Goal: Task Accomplishment & Management: Manage account settings

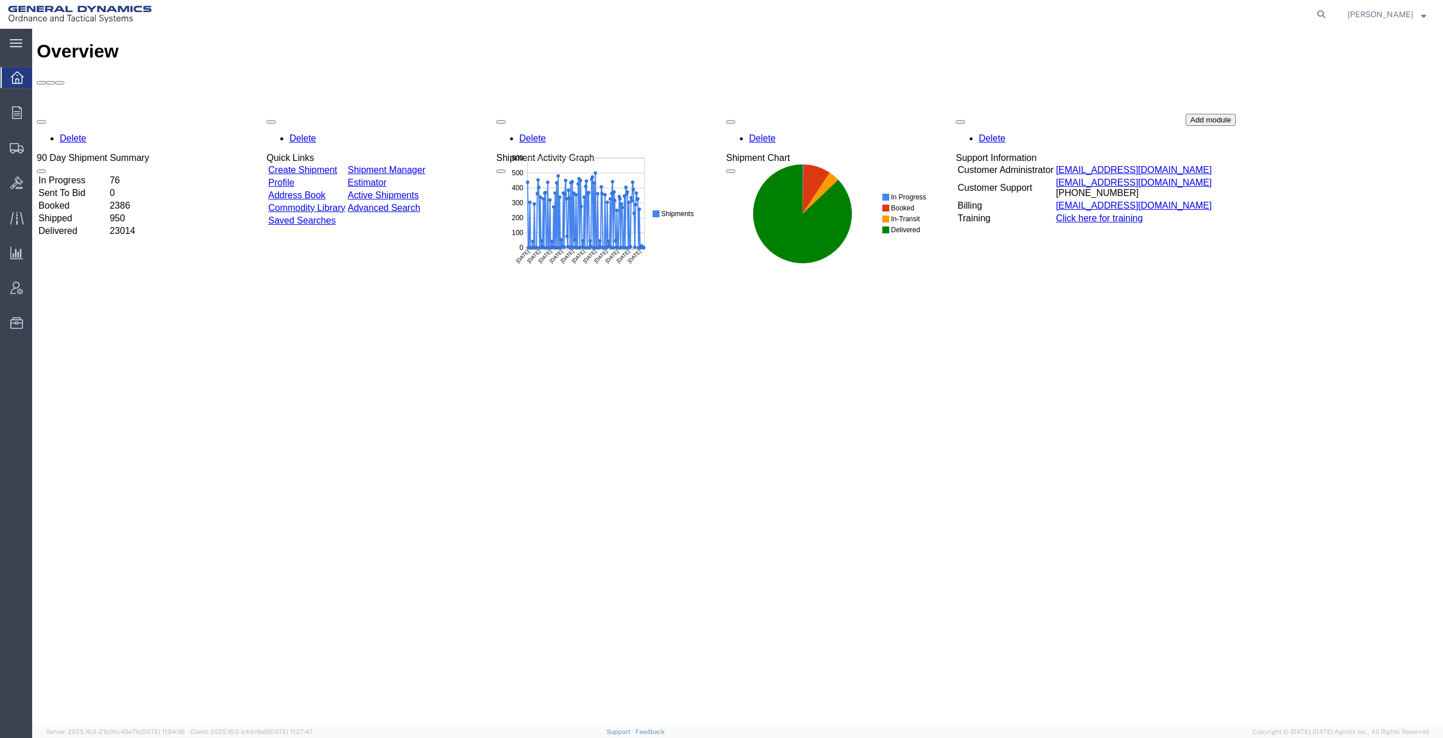
click at [1329, 14] on icon at bounding box center [1321, 14] width 16 height 16
click at [1160, 6] on input "search" at bounding box center [1138, 15] width 349 height 28
click at [1132, 15] on input "search" at bounding box center [1138, 15] width 349 height 28
paste input "56497186"
type input "56497186"
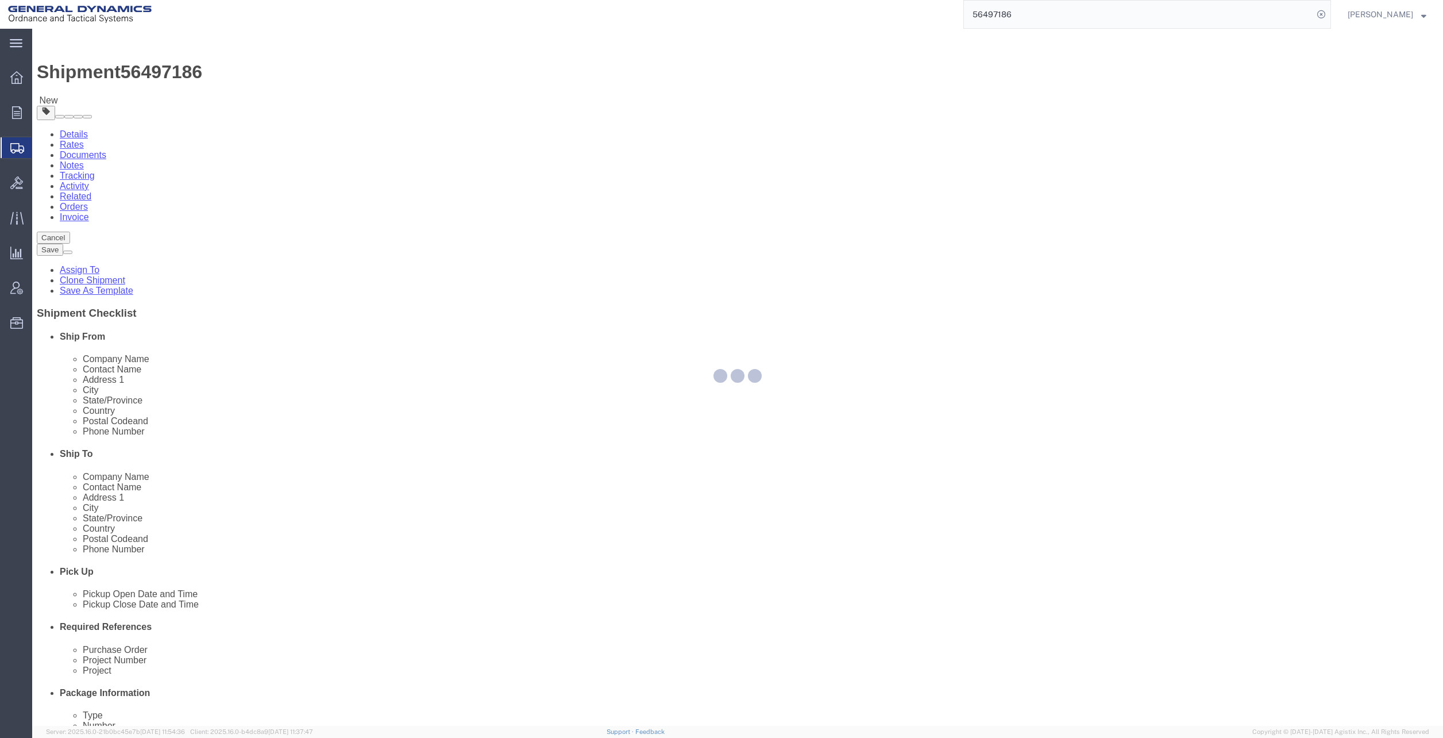
select select
select select "313"
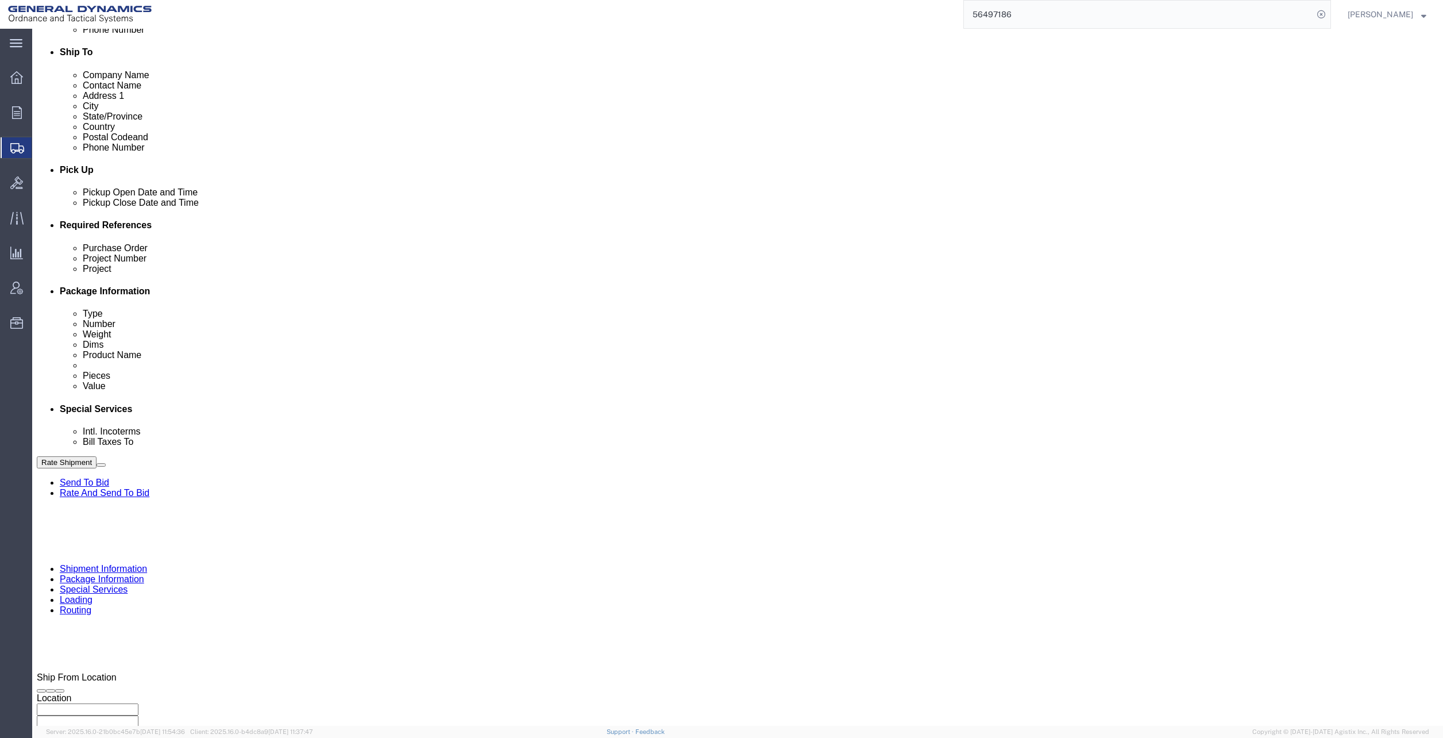
scroll to position [402, 0]
click input "text"
type input "NA"
click input "text"
type input "NA"
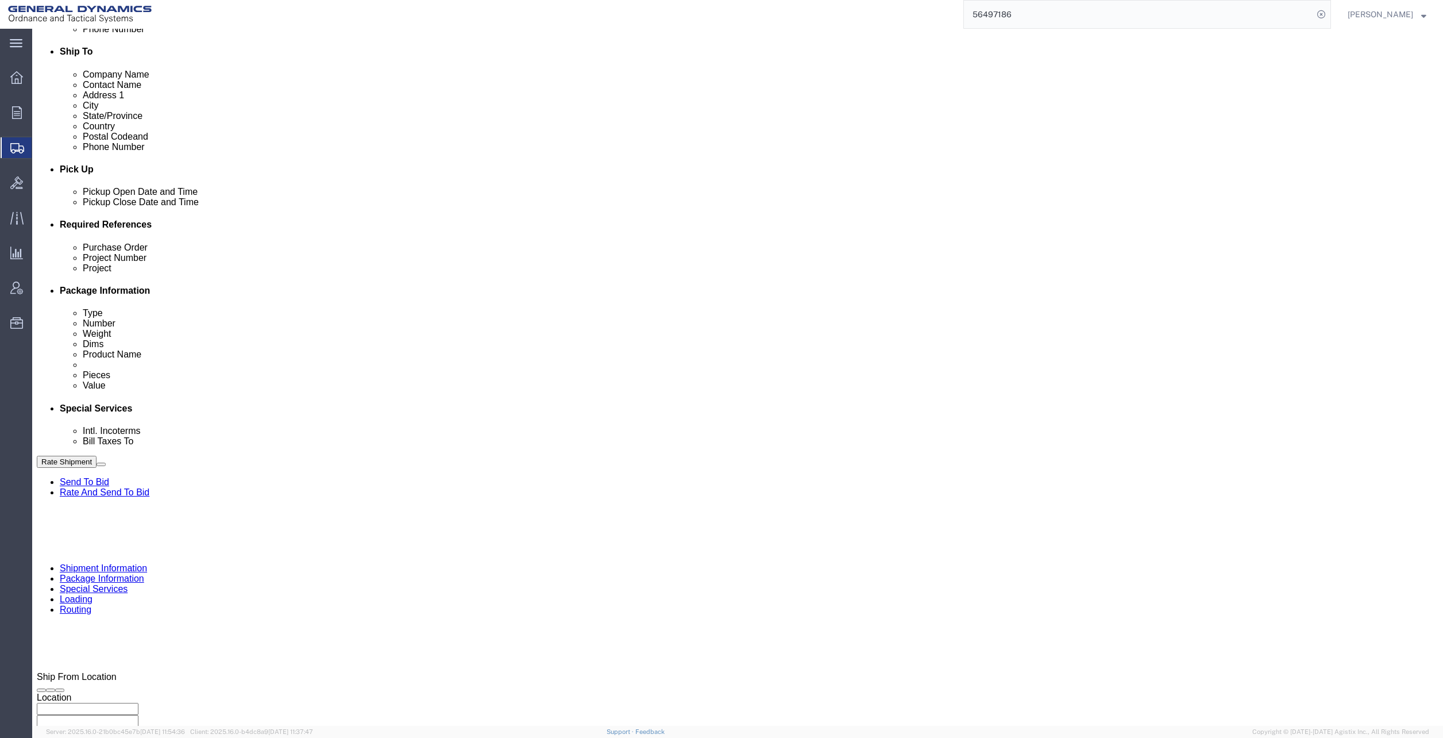
click select "Select Air Less than Truckload Multi-Leg Ocean Freight Rail Small Parcel Truckl…"
select select "LTL"
click select "Select Air Less than Truckload Multi-Leg Ocean Freight Rail Small Parcel Truckl…"
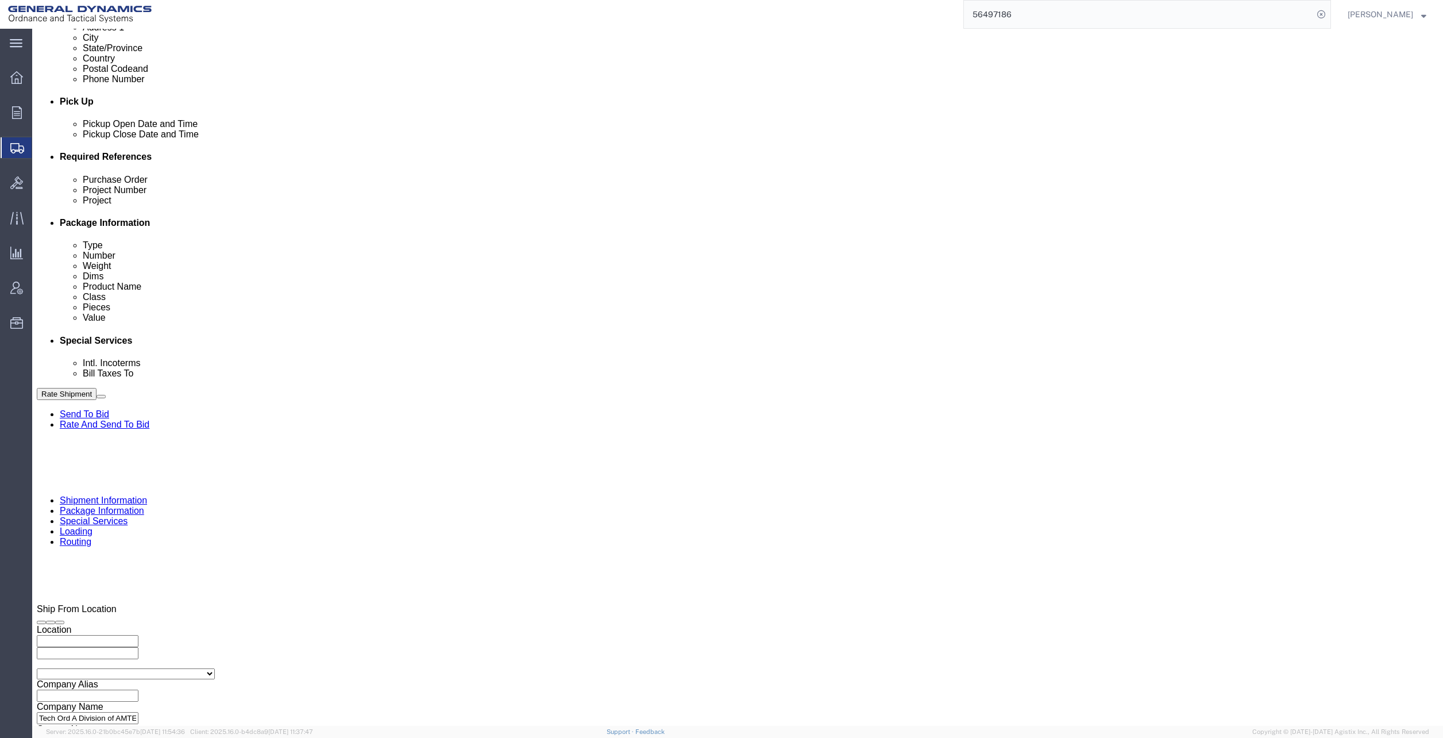
scroll to position [473, 0]
click icon
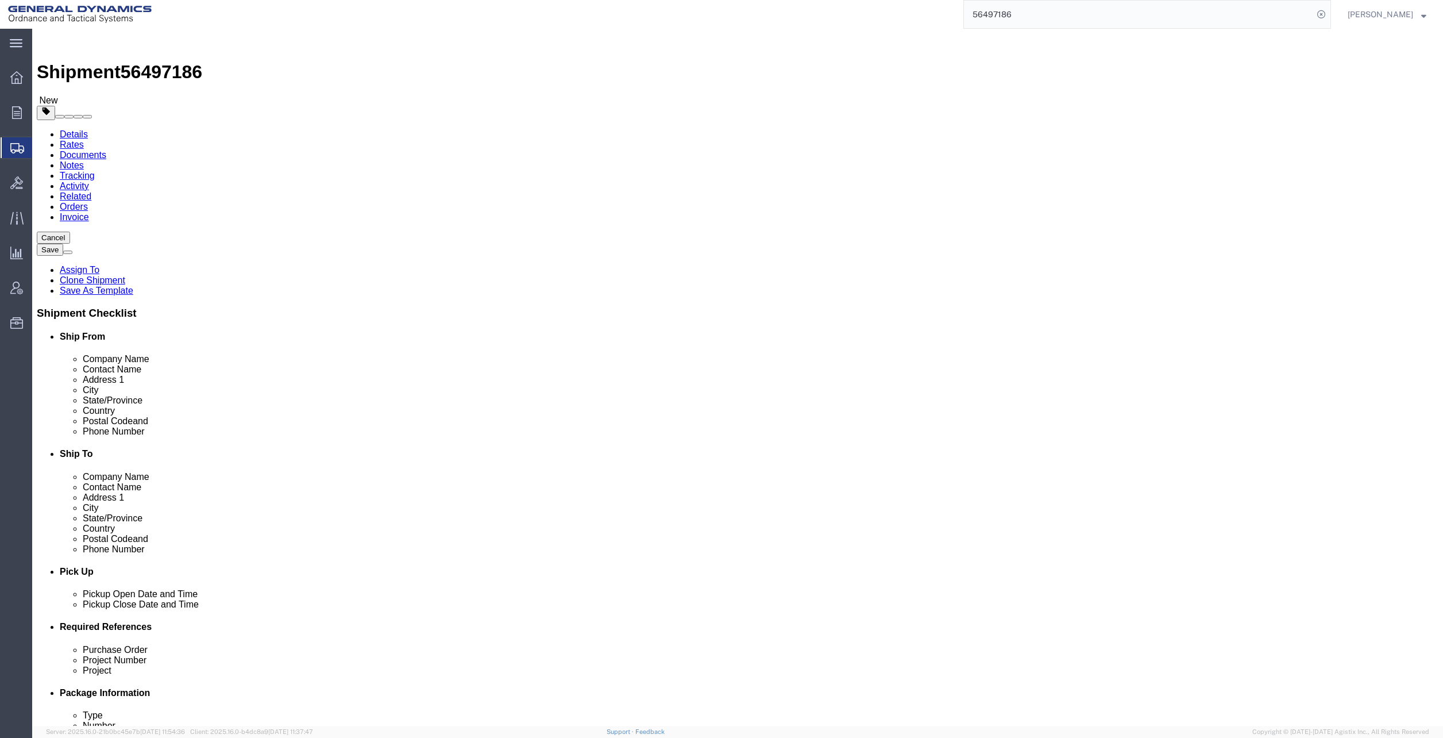
click dd "35808.00 USD"
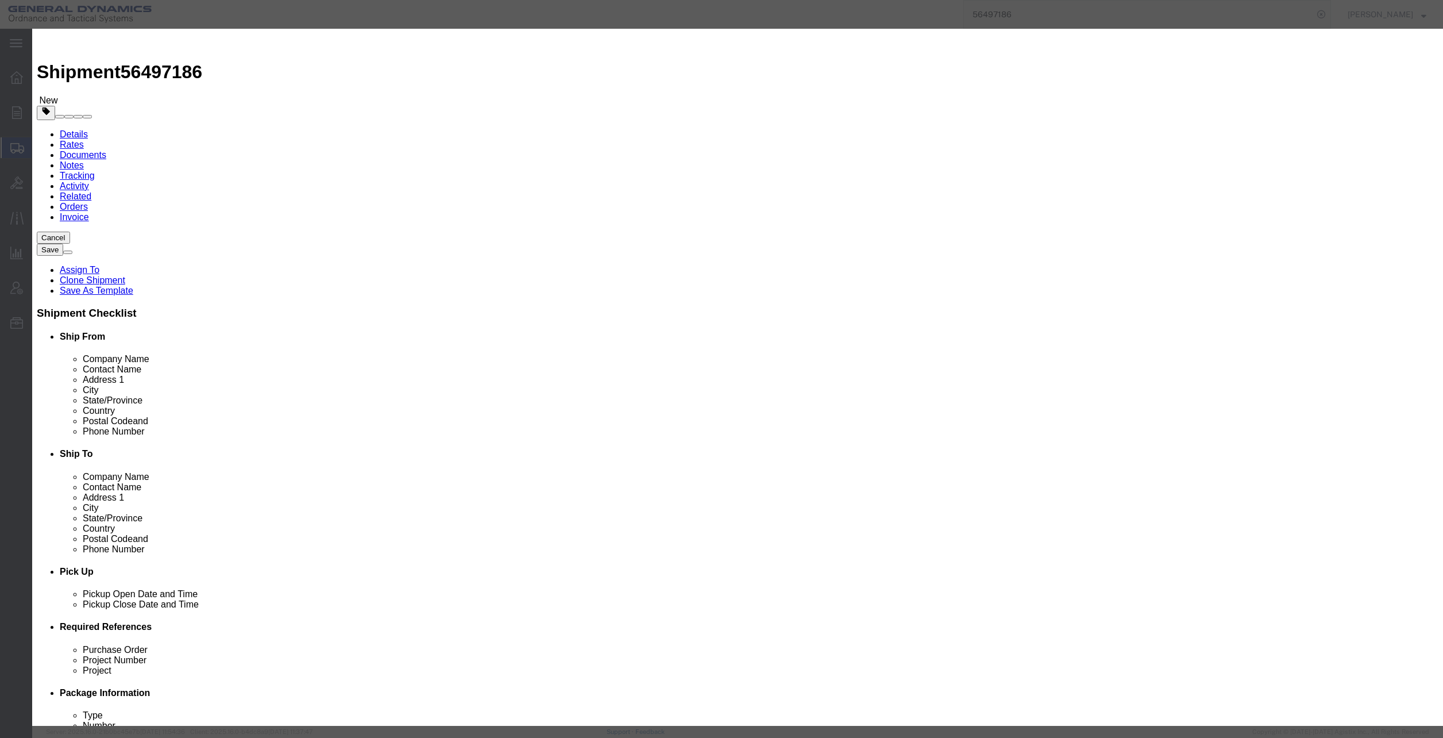
click button "Save & Close"
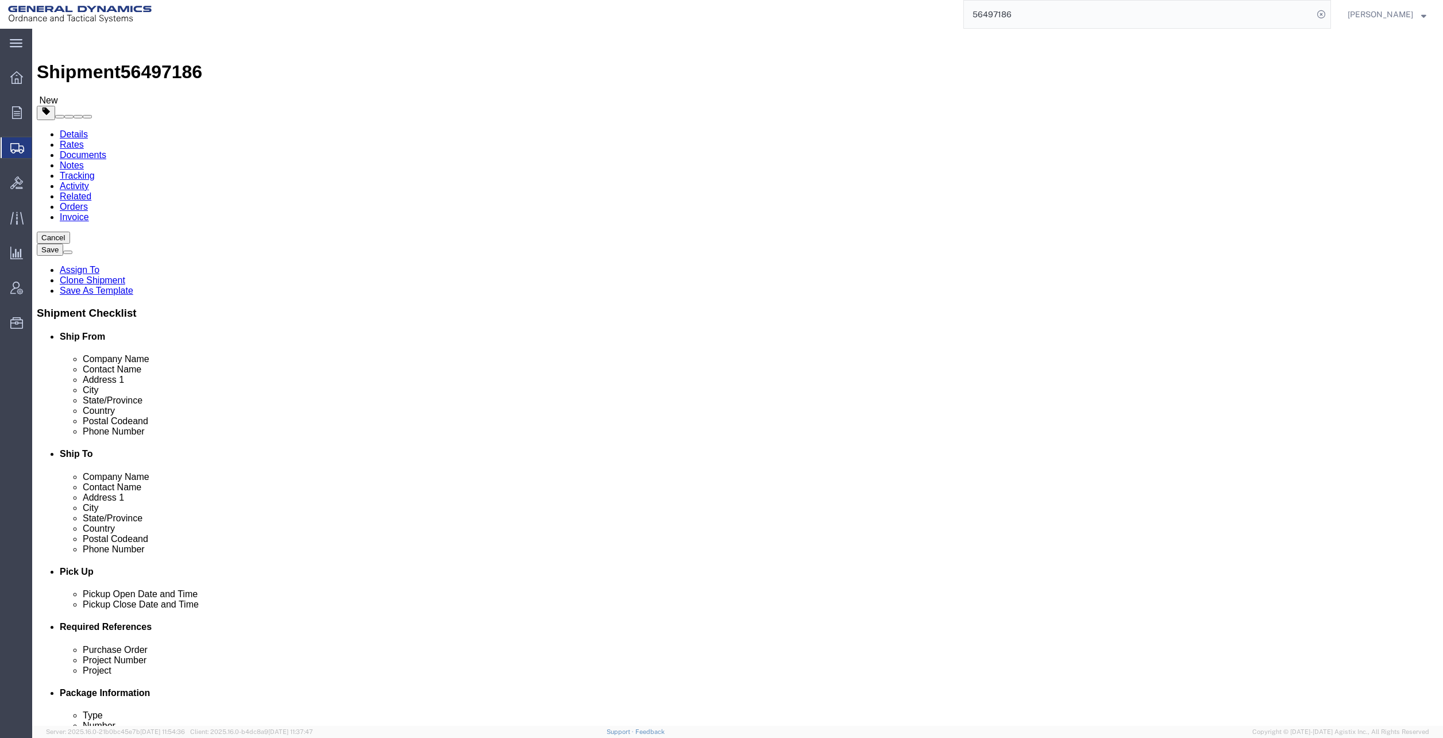
click dd "9600.00 Each"
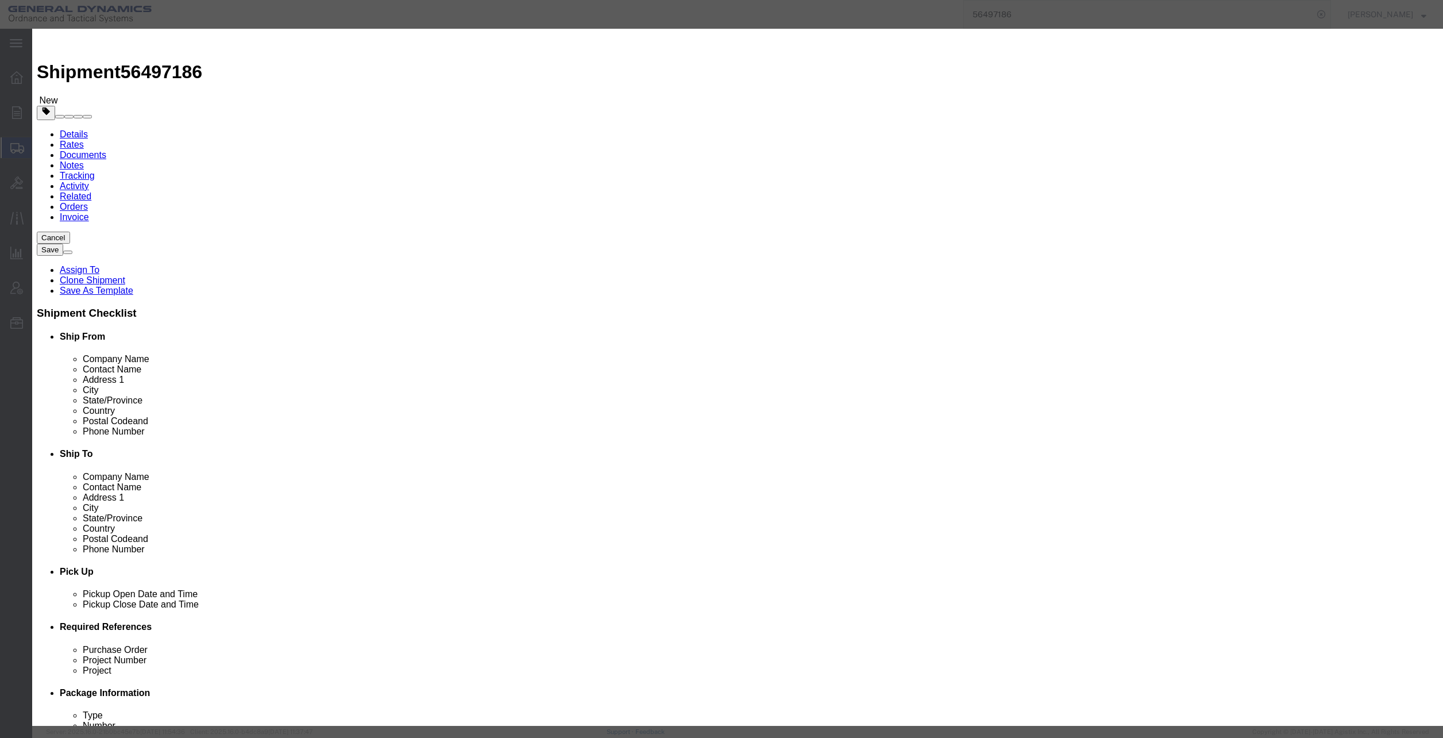
click button "Save & Close"
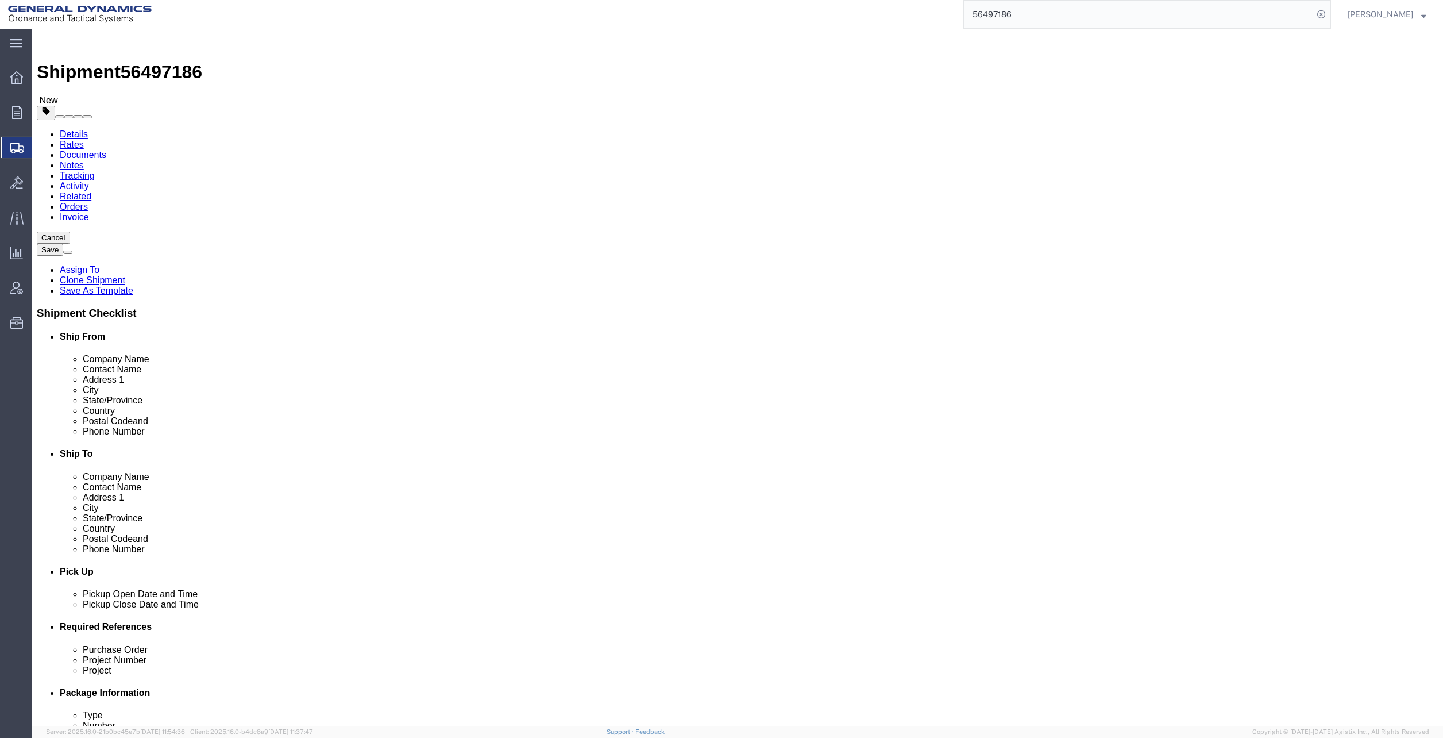
click button "Rate Shipment"
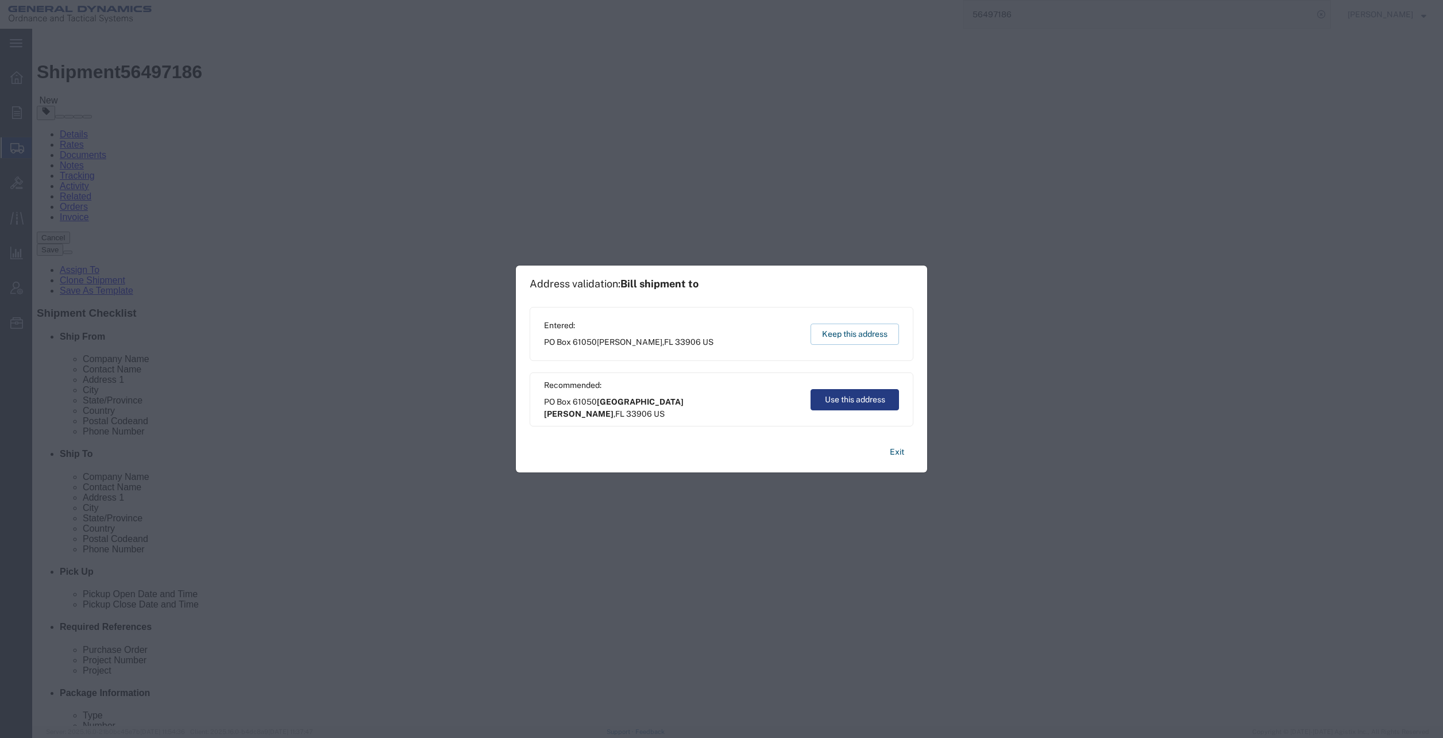
click at [868, 335] on button "Keep this address" at bounding box center [854, 333] width 88 height 21
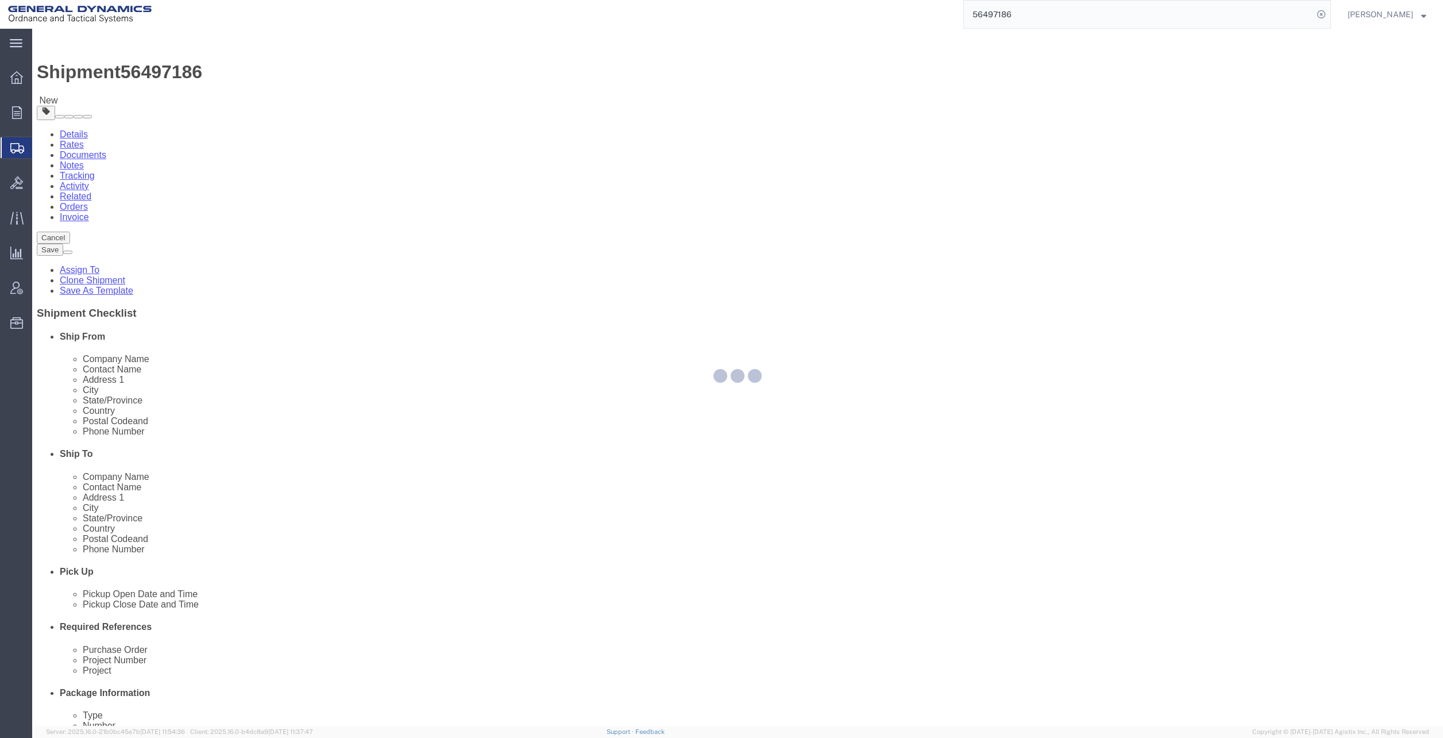
select select "PSNS"
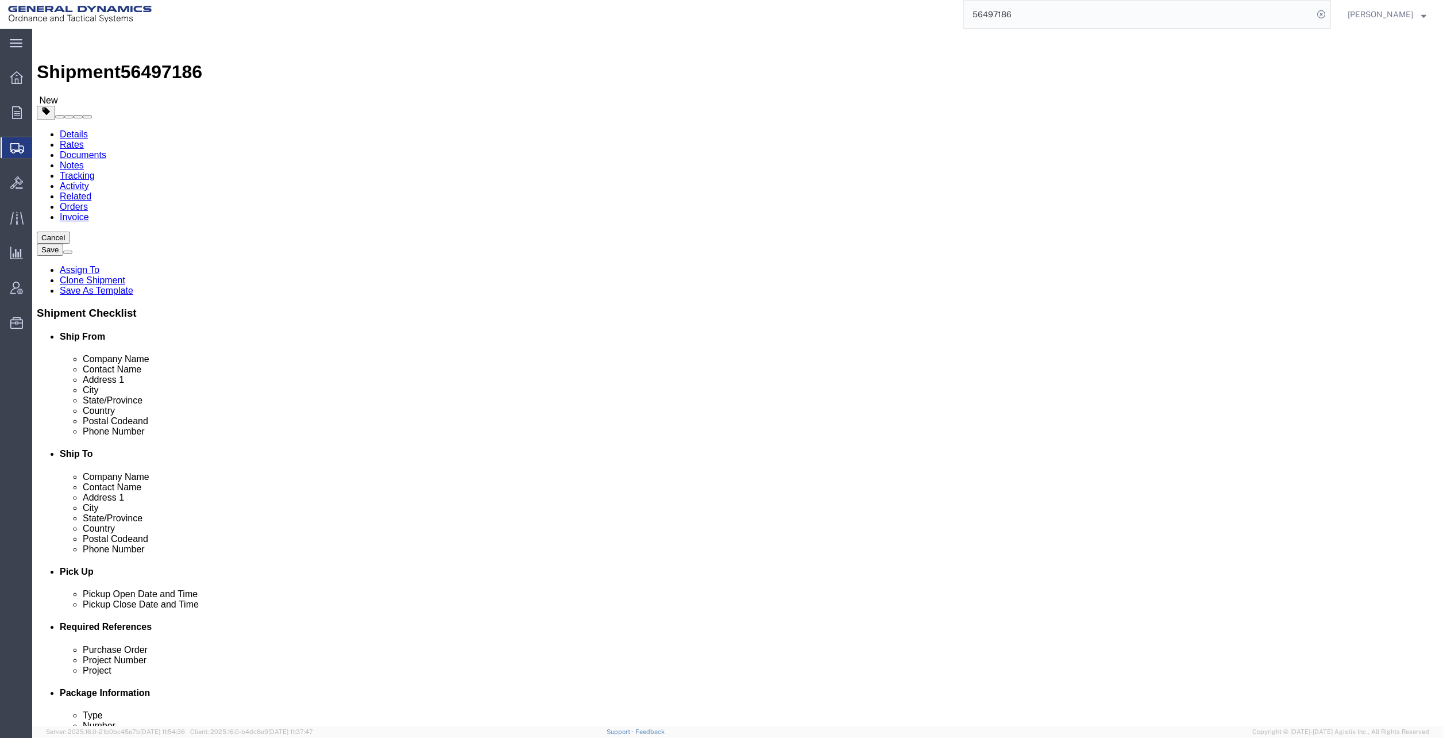
click dd "9600.00 Each"
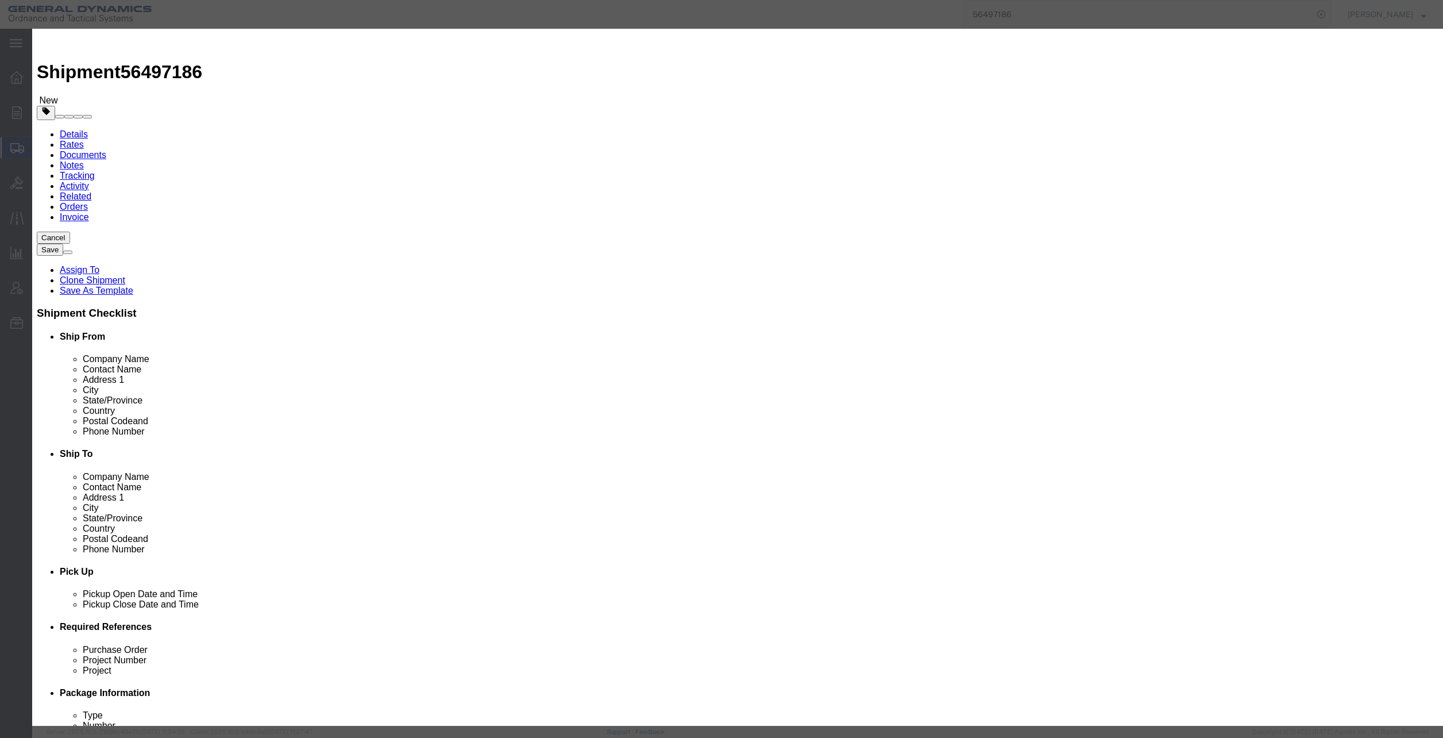
click select "Select 50 55 60 65 70 85 92.5 100 125 175 250 300 400"
select select "55"
click select "Select 50 55 60 65 70 85 92.5 100 125 175 250 300 400"
click button "Save & Close"
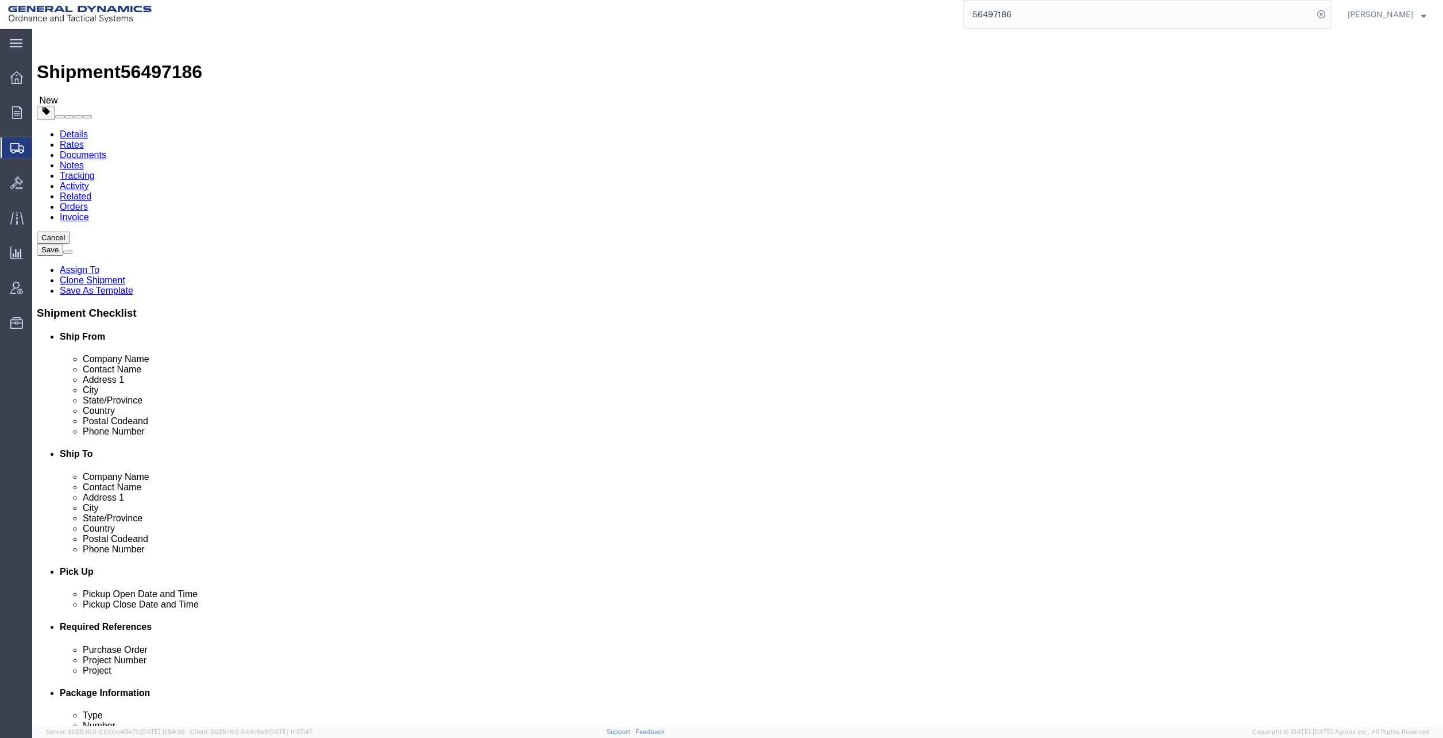
click link "Shipment Information"
click button "Rate Shipment"
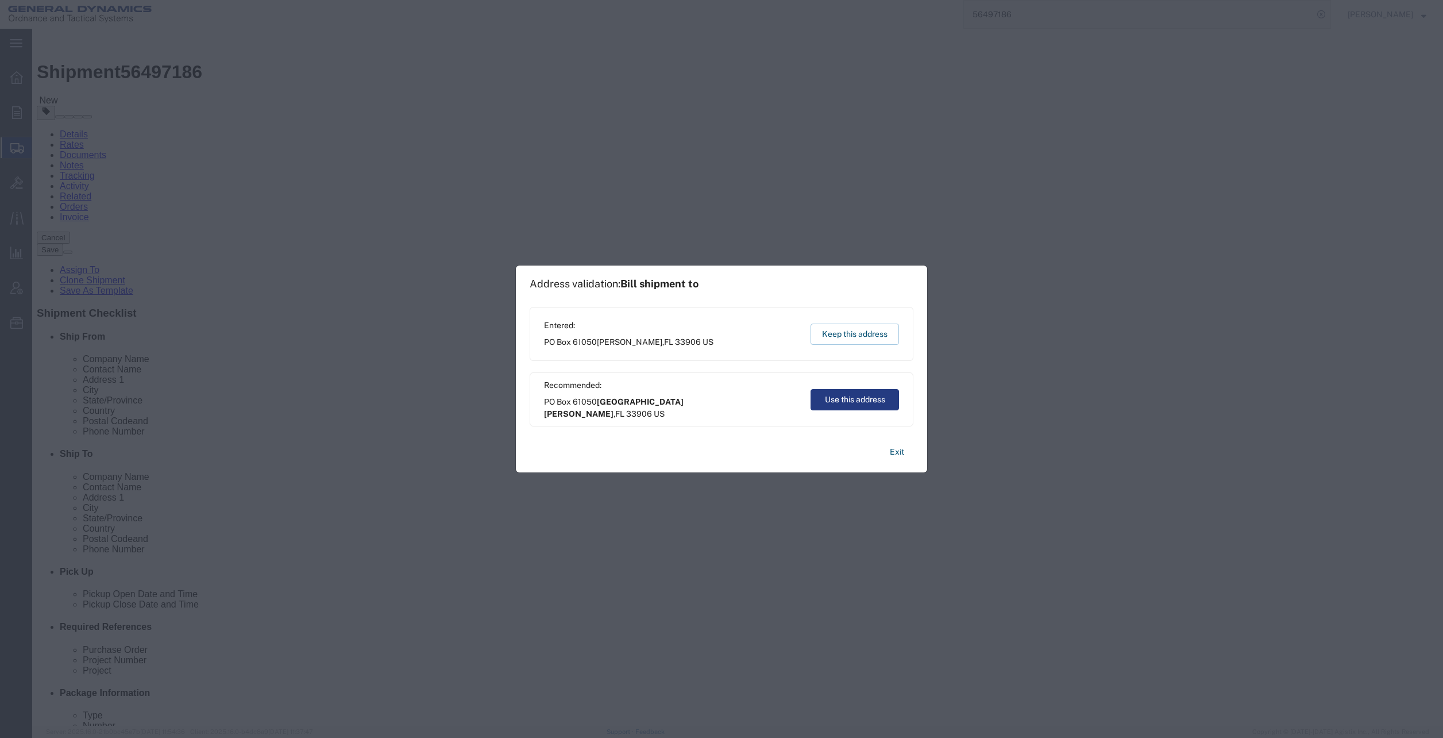
click at [873, 330] on button "Keep this address" at bounding box center [854, 333] width 88 height 21
